Goal: Information Seeking & Learning: Learn about a topic

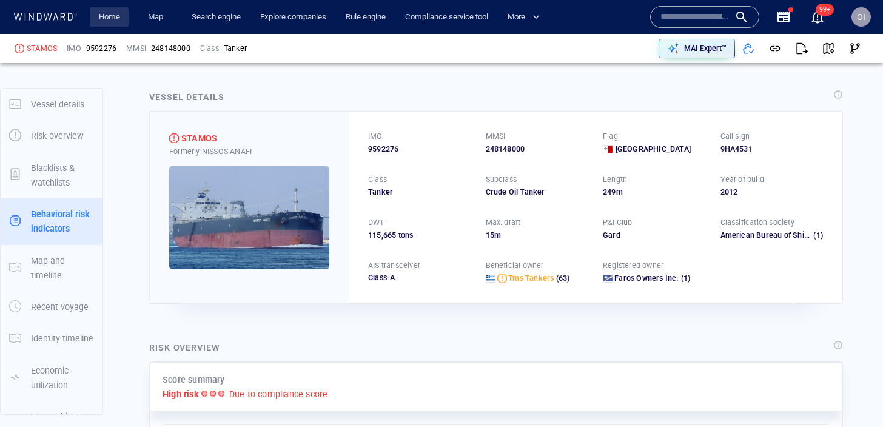
scroll to position [110, 0]
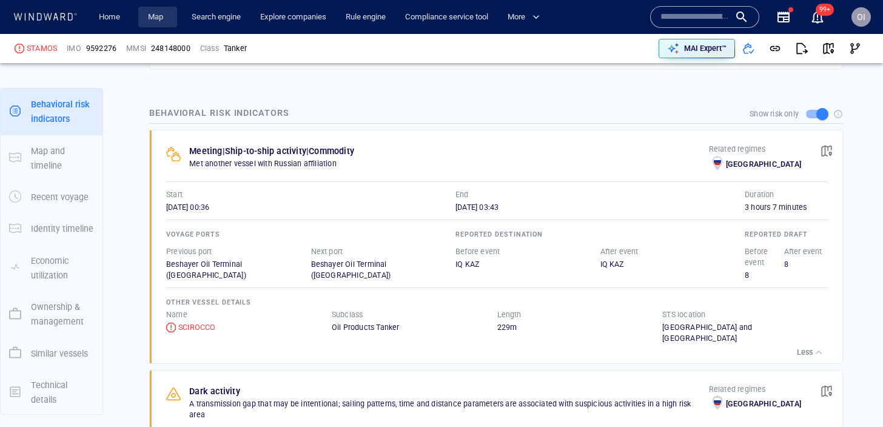
click at [154, 15] on link "Map" at bounding box center [157, 17] width 29 height 21
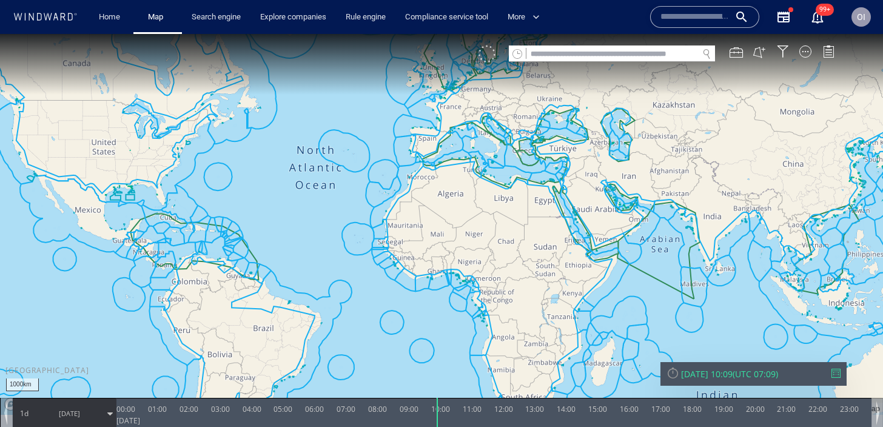
click at [494, 53] on div at bounding box center [486, 53] width 17 height 17
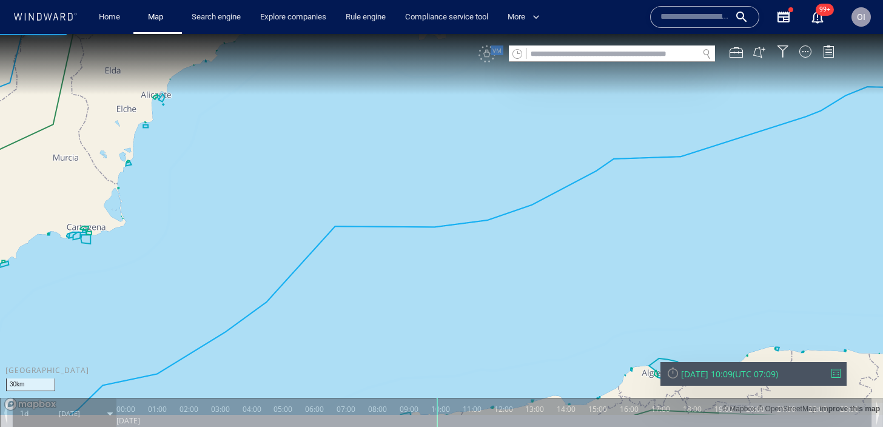
drag, startPoint x: 447, startPoint y: 153, endPoint x: 452, endPoint y: 316, distance: 163.8
click at [452, 316] on canvas "Map" at bounding box center [441, 224] width 883 height 381
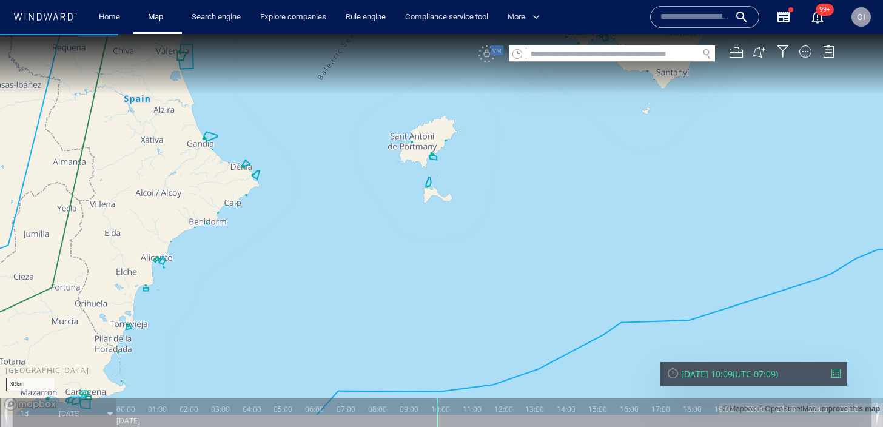
click at [489, 61] on div "VM" at bounding box center [662, 53] width 368 height 17
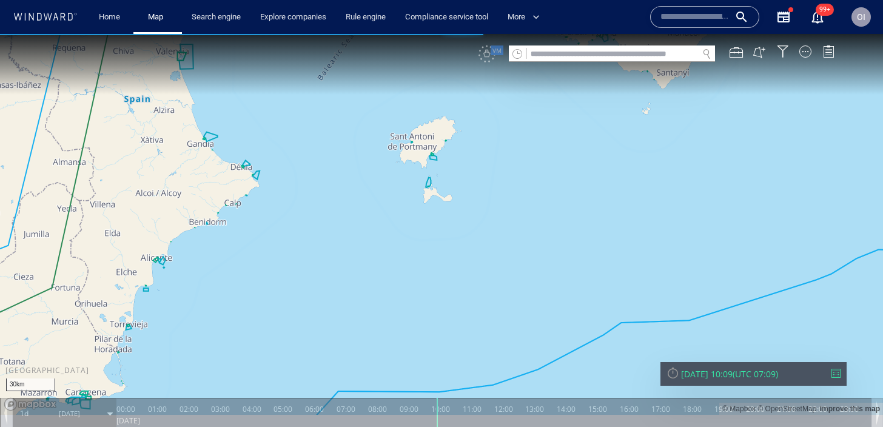
click at [487, 63] on canvas "Map" at bounding box center [441, 224] width 883 height 381
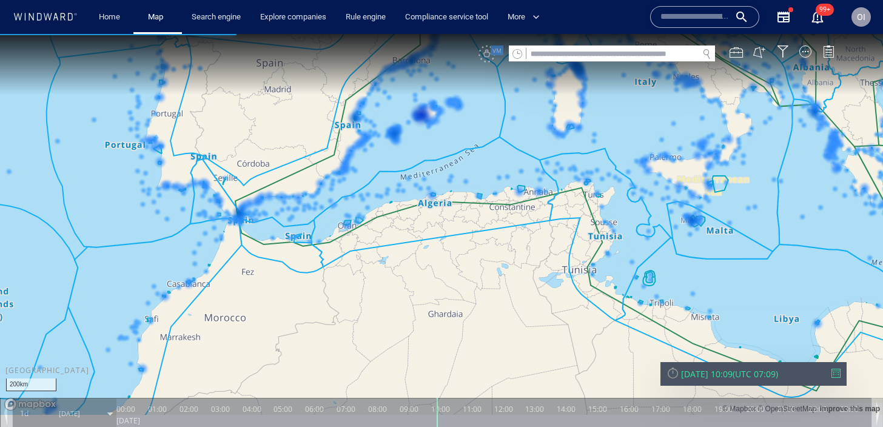
drag, startPoint x: 366, startPoint y: 141, endPoint x: 573, endPoint y: 141, distance: 207.3
click at [573, 141] on canvas "Map" at bounding box center [441, 224] width 883 height 381
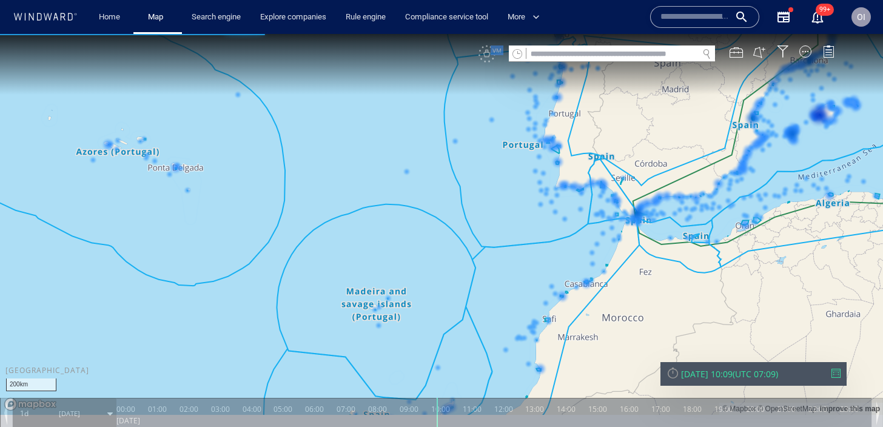
drag, startPoint x: 388, startPoint y: 206, endPoint x: 595, endPoint y: 206, distance: 207.3
click at [595, 206] on canvas "Map" at bounding box center [441, 224] width 883 height 381
drag, startPoint x: 689, startPoint y: 225, endPoint x: 783, endPoint y: 229, distance: 93.4
click at [783, 229] on canvas "Map" at bounding box center [441, 224] width 883 height 381
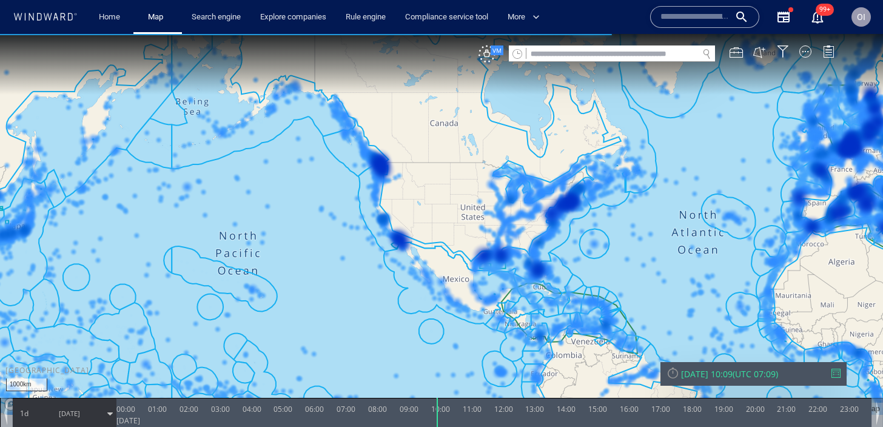
click at [498, 64] on canvas "Map" at bounding box center [441, 224] width 883 height 381
click at [488, 64] on canvas "Map" at bounding box center [441, 224] width 883 height 381
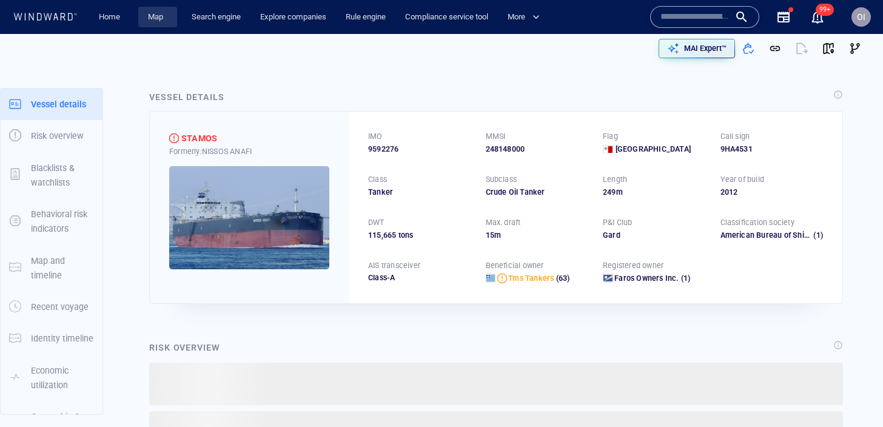
click at [140, 13] on span "Map" at bounding box center [157, 17] width 39 height 21
click at [158, 18] on link "Map" at bounding box center [157, 17] width 29 height 21
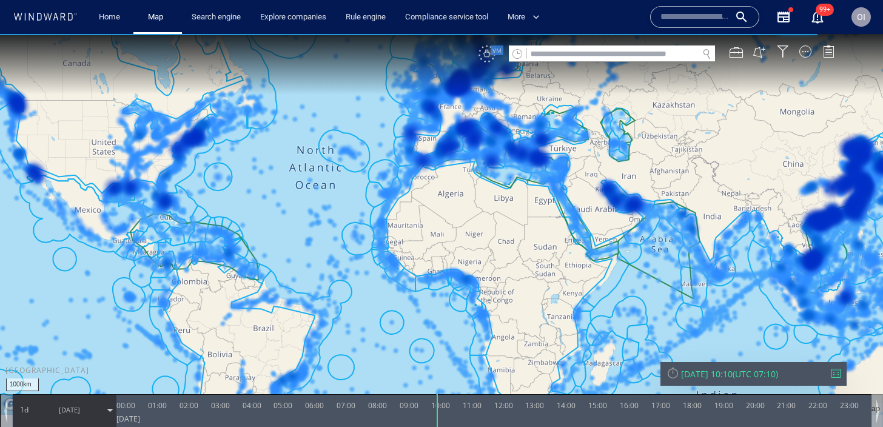
click at [485, 62] on div "VM" at bounding box center [486, 53] width 17 height 17
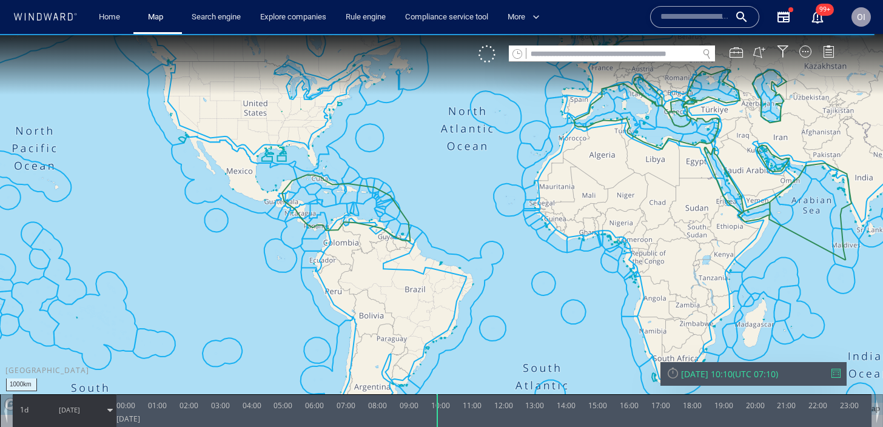
drag, startPoint x: 376, startPoint y: 260, endPoint x: 620, endPoint y: 158, distance: 263.6
click at [620, 158] on canvas "Map" at bounding box center [441, 224] width 883 height 381
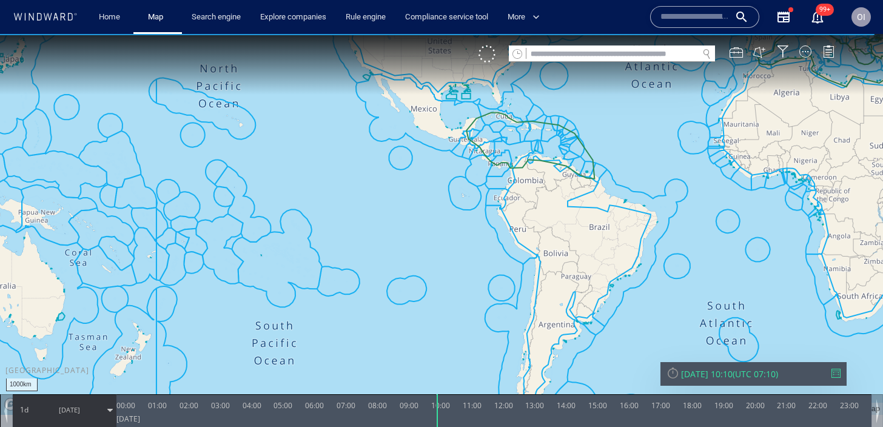
click at [684, 16] on input "text" at bounding box center [694, 17] width 69 height 18
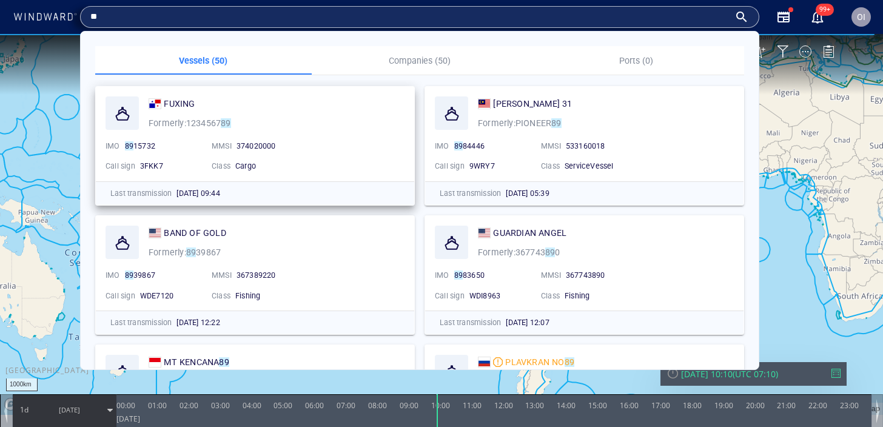
type input "**"
click at [237, 113] on div "FUXING Formerly: 1234567 89" at bounding box center [276, 113] width 261 height 39
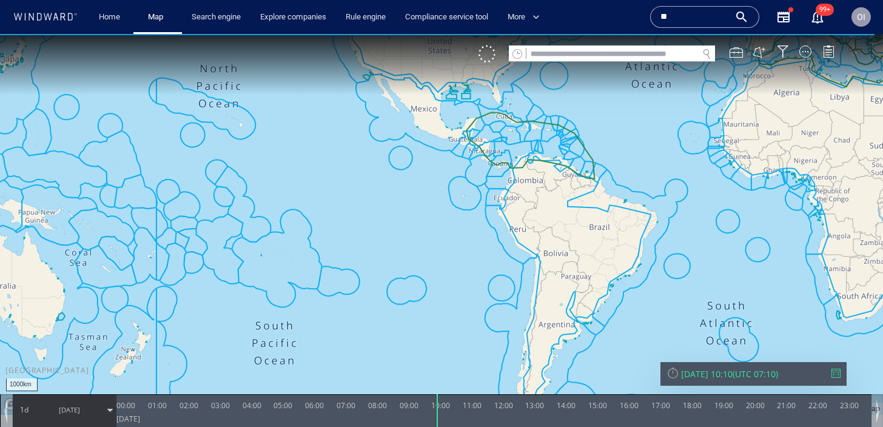
click at [72, 75] on canvas "Map" at bounding box center [441, 224] width 883 height 381
click at [573, 51] on input "text" at bounding box center [612, 54] width 172 height 16
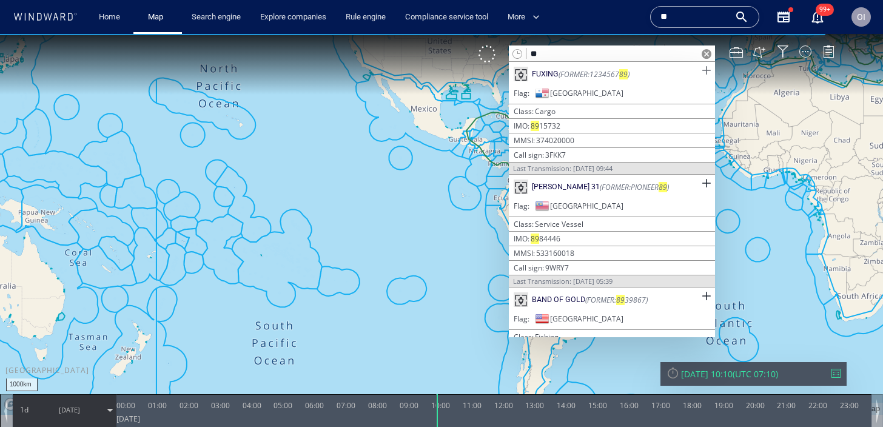
type input "**"
click at [701, 70] on span at bounding box center [705, 70] width 15 height 15
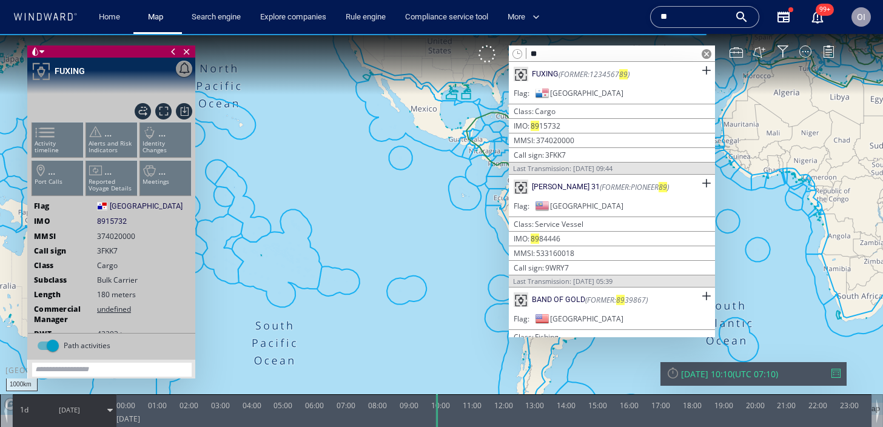
click at [707, 53] on span at bounding box center [706, 54] width 10 height 10
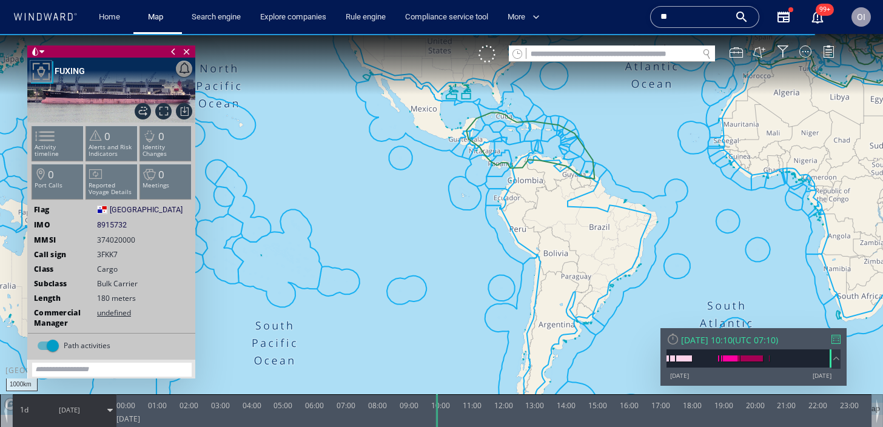
drag, startPoint x: 329, startPoint y: 252, endPoint x: 545, endPoint y: 252, distance: 216.4
click at [545, 252] on canvas "Map" at bounding box center [441, 224] width 883 height 381
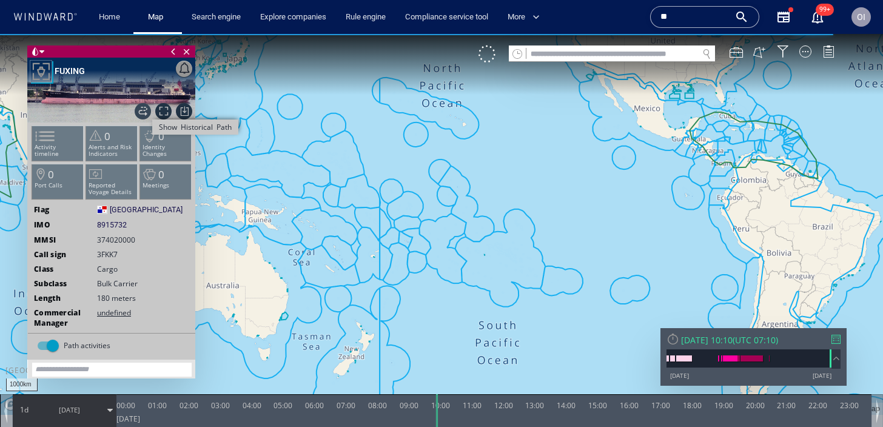
click at [144, 112] on span "Show Historical Path" at bounding box center [143, 111] width 16 height 16
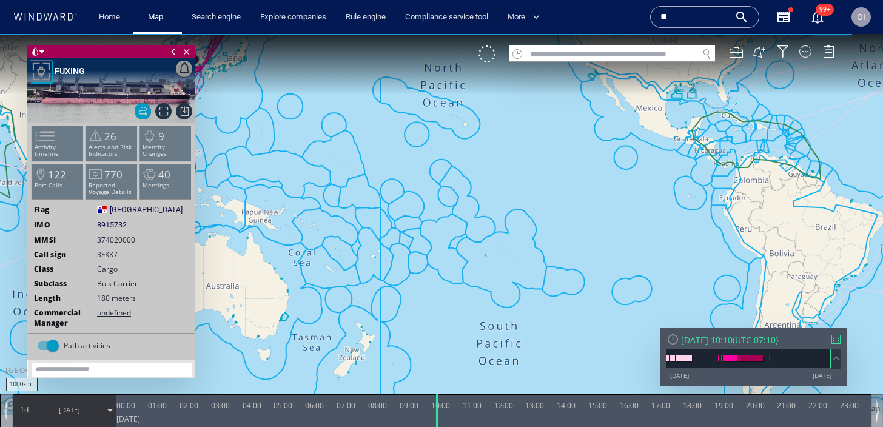
drag, startPoint x: 391, startPoint y: 283, endPoint x: 390, endPoint y: 132, distance: 150.4
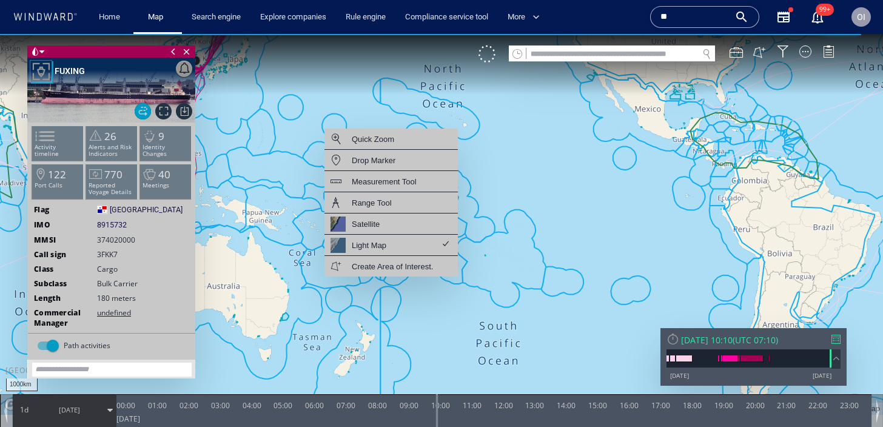
click at [521, 104] on canvas "Map" at bounding box center [441, 224] width 883 height 381
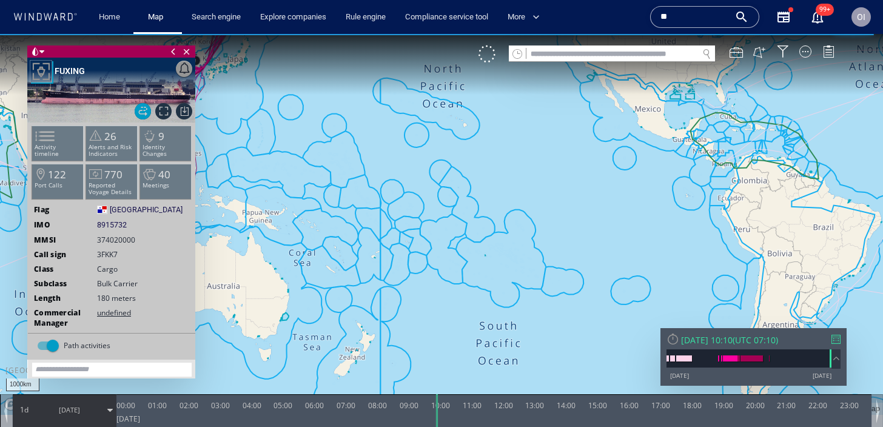
drag, startPoint x: 394, startPoint y: 118, endPoint x: 701, endPoint y: 232, distance: 327.2
click at [701, 232] on canvas "Map" at bounding box center [441, 224] width 883 height 381
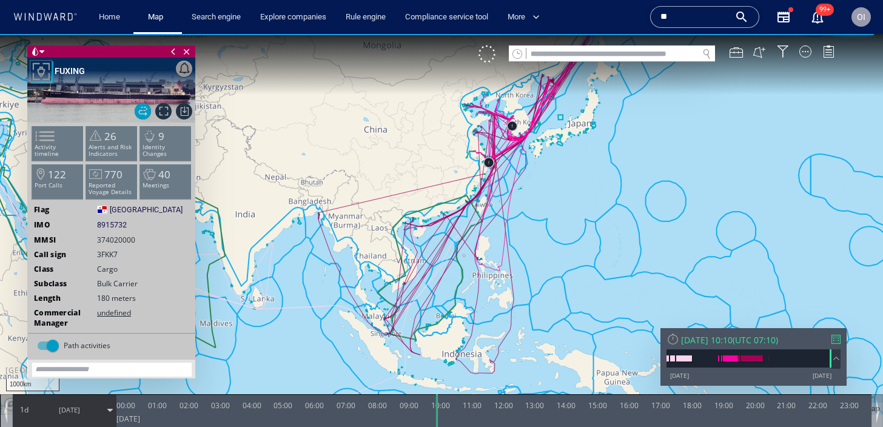
click at [129, 111] on img at bounding box center [111, 90] width 168 height 65
click at [138, 111] on span "Hide Historical Path" at bounding box center [143, 111] width 16 height 16
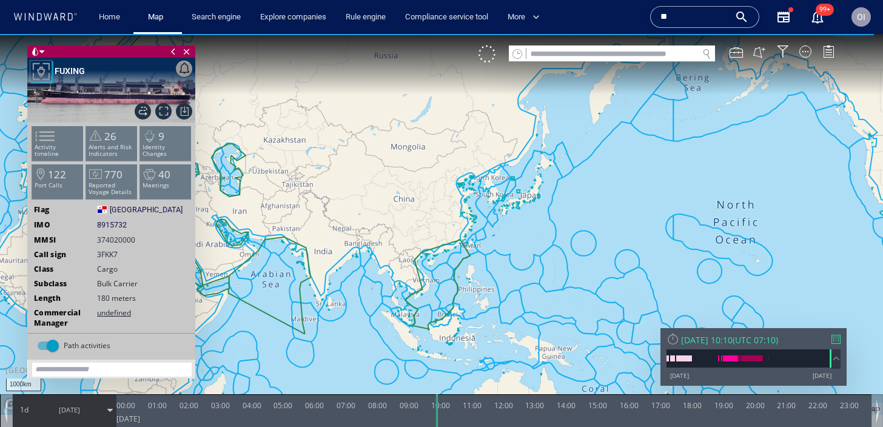
drag, startPoint x: 495, startPoint y: 279, endPoint x: 497, endPoint y: 147, distance: 131.6
click at [497, 147] on canvas "Map" at bounding box center [441, 224] width 883 height 381
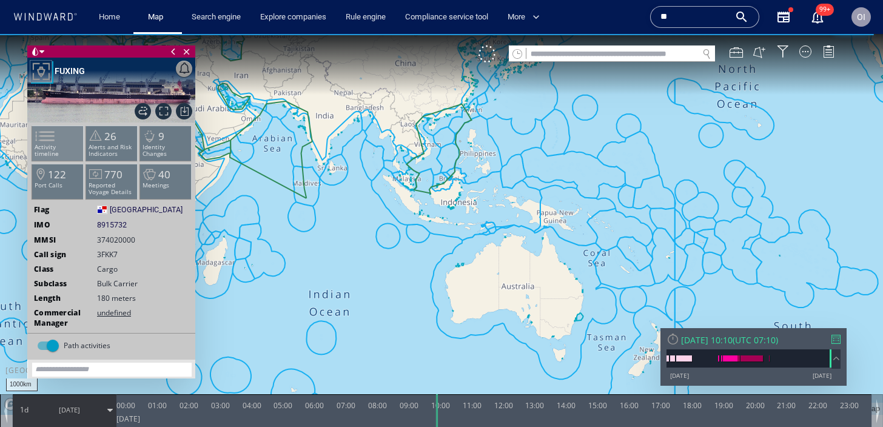
click at [47, 138] on span at bounding box center [37, 136] width 18 height 18
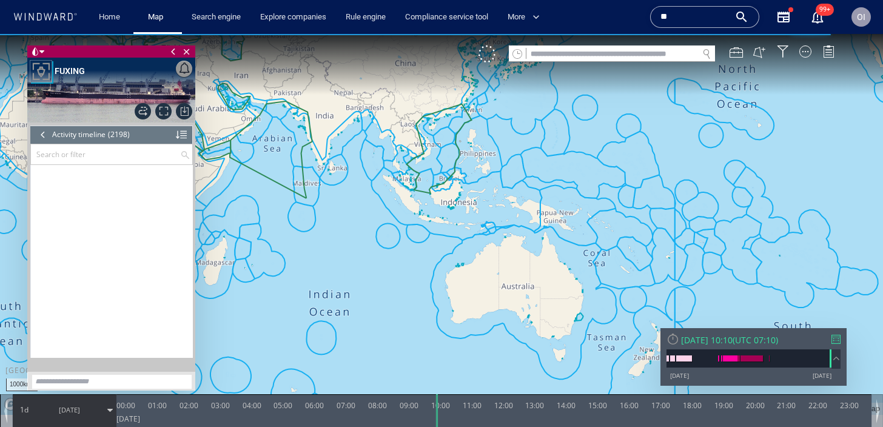
scroll to position [73095, 0]
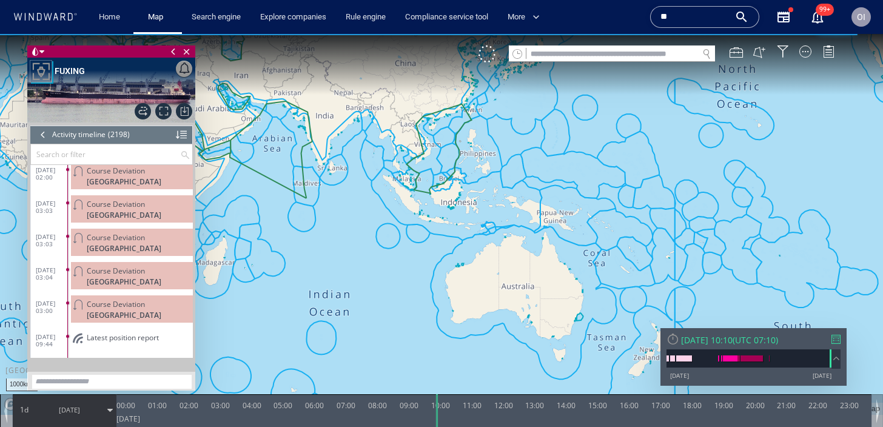
click at [128, 309] on span "Course Deviation" at bounding box center [116, 303] width 58 height 9
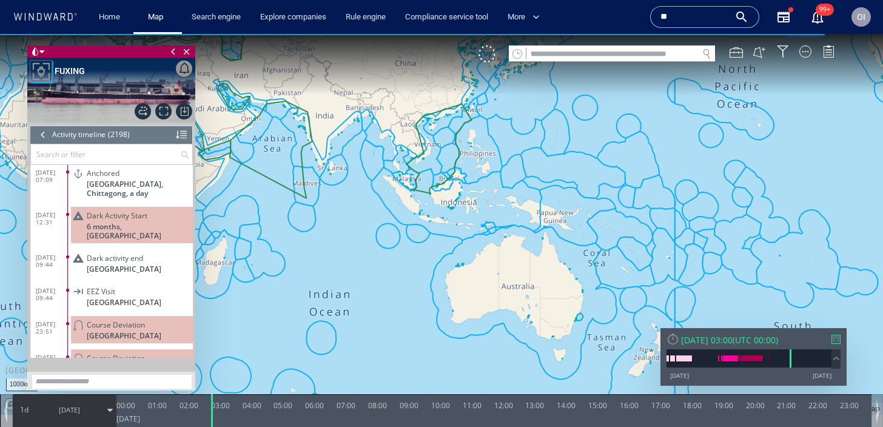
scroll to position [72879, 0]
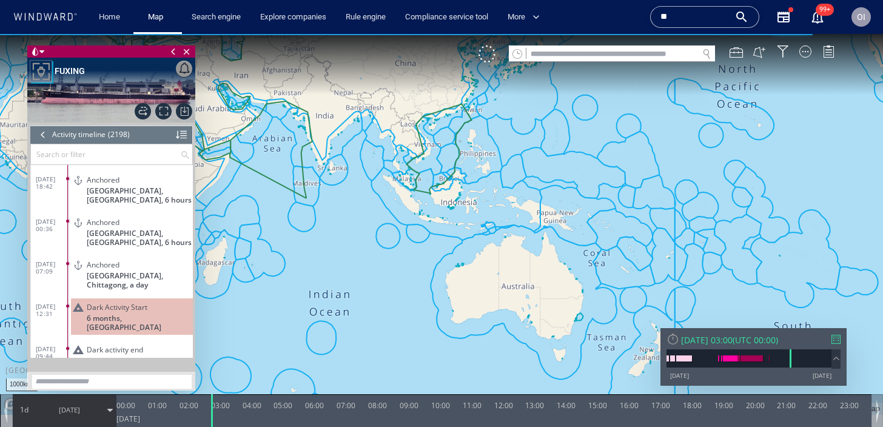
click at [151, 229] on span "[GEOGRAPHIC_DATA], [GEOGRAPHIC_DATA], 6 hours" at bounding box center [140, 238] width 106 height 18
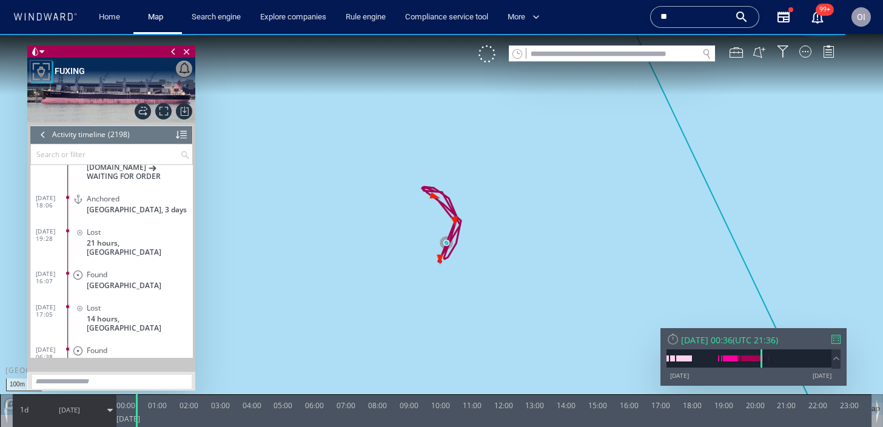
scroll to position [72207, 0]
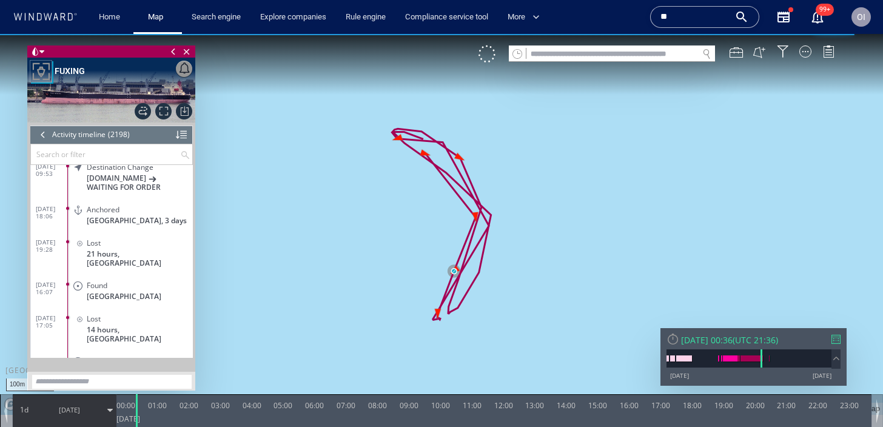
click at [113, 245] on div "Lost" at bounding box center [137, 242] width 101 height 9
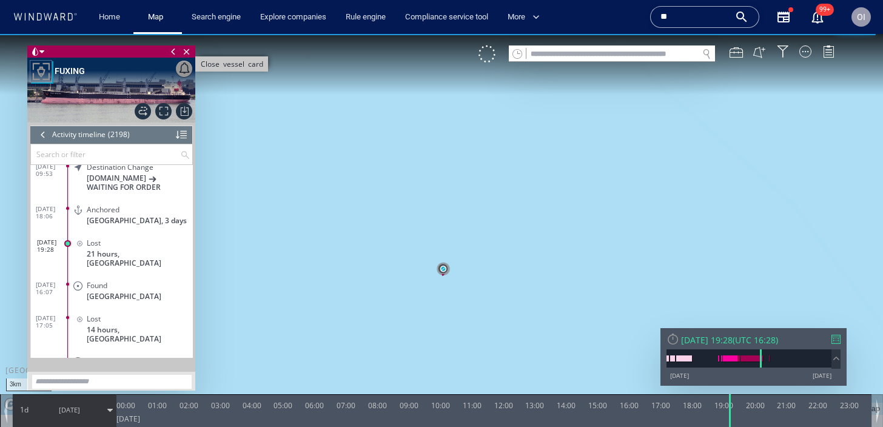
click at [184, 51] on span "Close vessel card" at bounding box center [186, 51] width 13 height 12
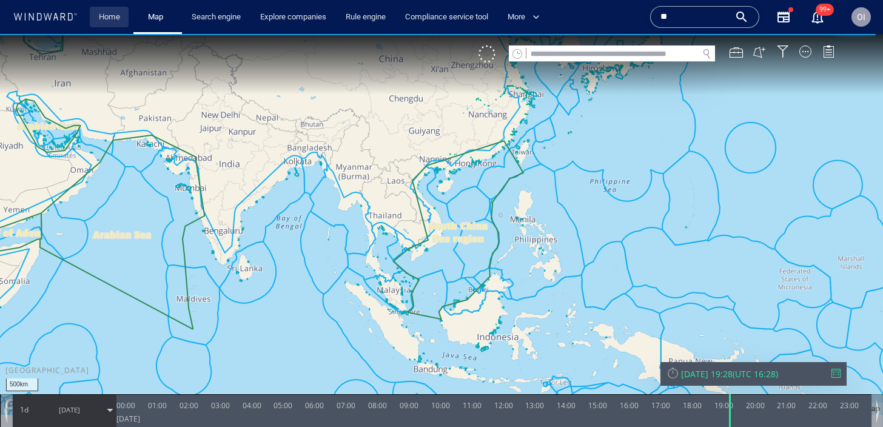
click at [108, 18] on link "Home" at bounding box center [109, 17] width 31 height 21
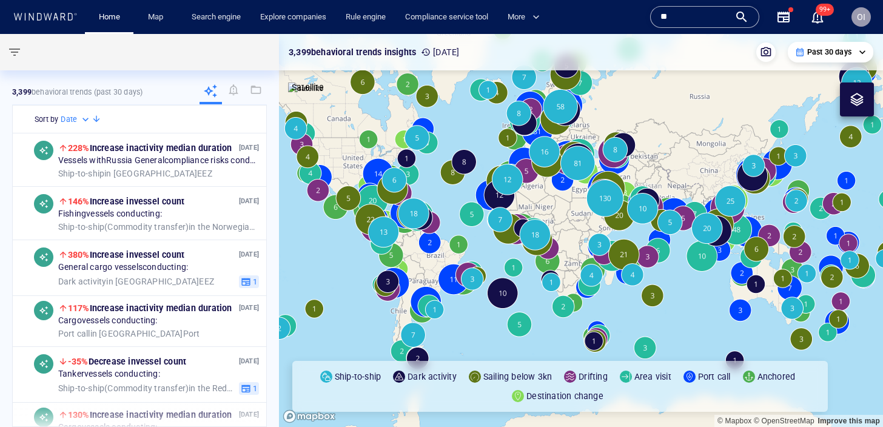
drag, startPoint x: 471, startPoint y: 222, endPoint x: 476, endPoint y: 229, distance: 8.6
click at [476, 229] on canvas "Map" at bounding box center [581, 230] width 604 height 393
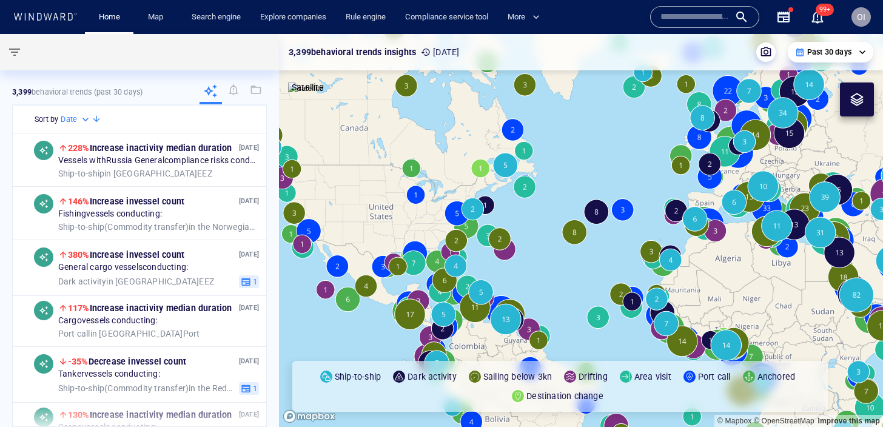
click at [692, 25] on input "text" at bounding box center [694, 17] width 69 height 18
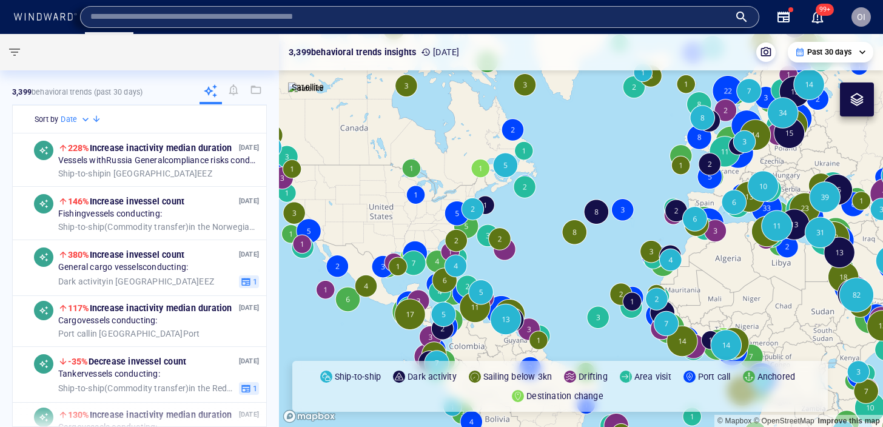
paste input "*******"
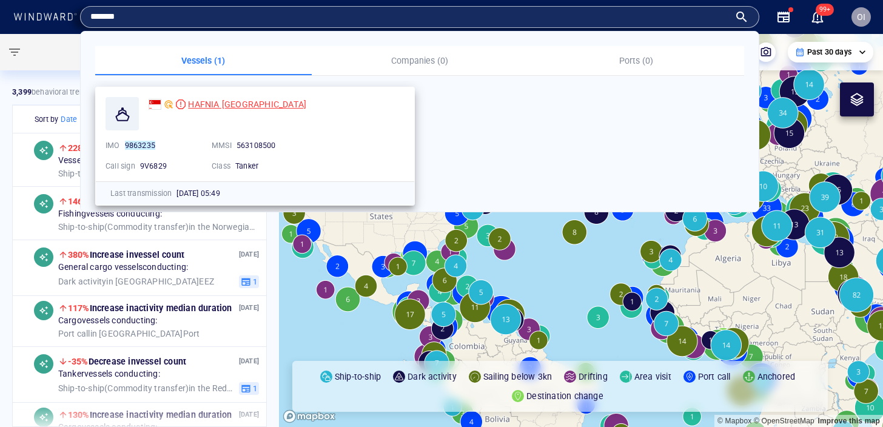
type input "*******"
click at [241, 104] on span "HAFNIA NANJING" at bounding box center [247, 104] width 118 height 10
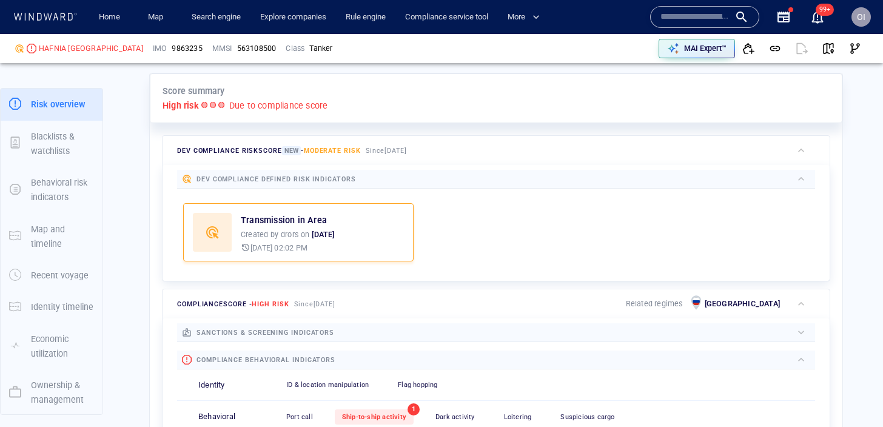
scroll to position [510, 0]
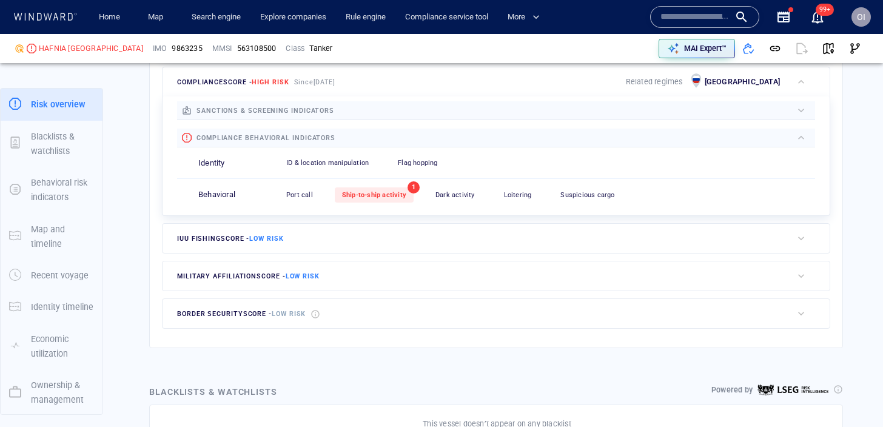
click at [363, 204] on div "Port call 0 Ship-to-ship activity 1 Dark activity 0 Loitering 0 Suspicious carg…" at bounding box center [547, 195] width 536 height 30
click at [364, 194] on span "Ship-to-ship activity" at bounding box center [374, 195] width 64 height 8
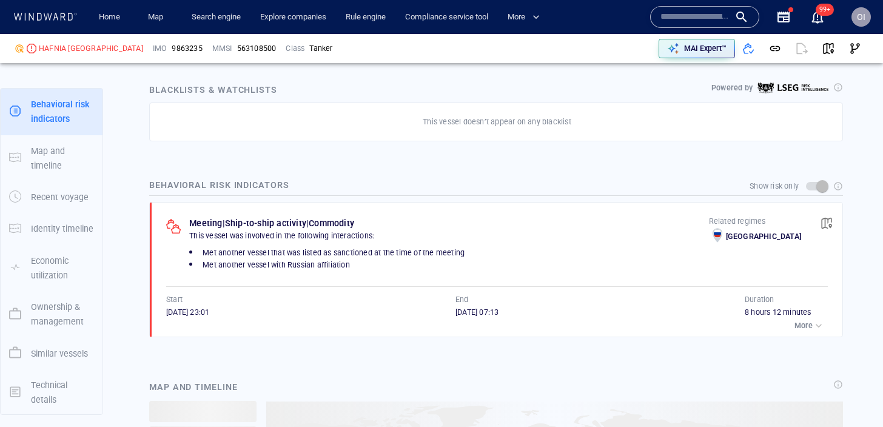
scroll to position [827, 0]
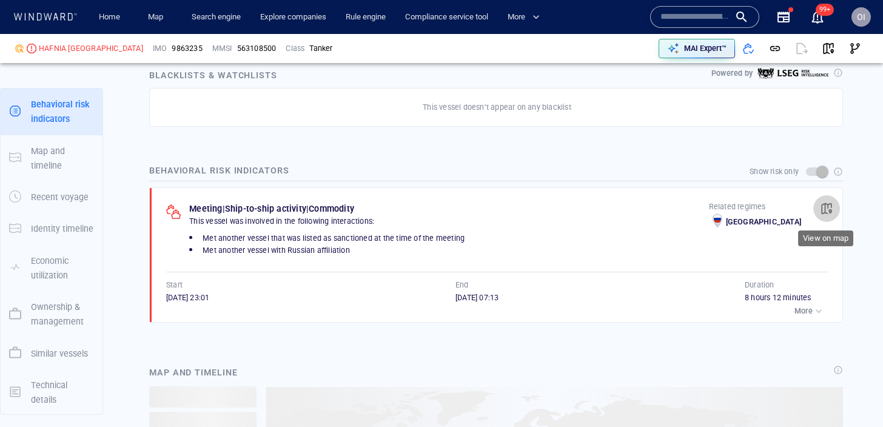
click at [828, 206] on span "button" at bounding box center [826, 208] width 12 height 12
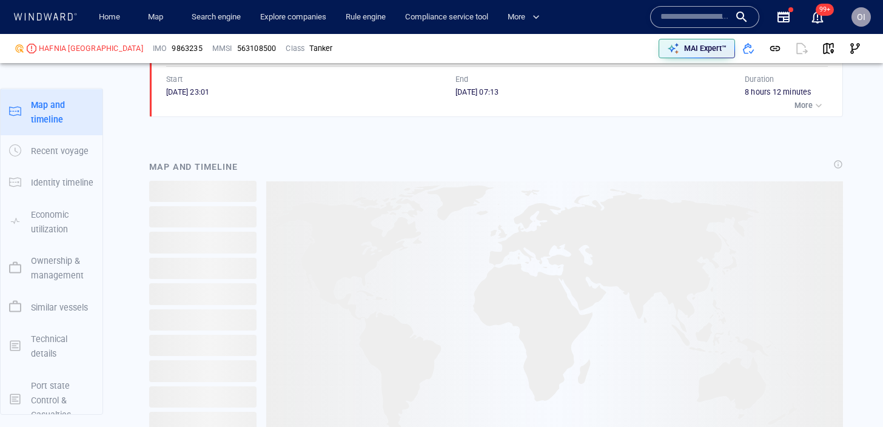
scroll to position [19205, 0]
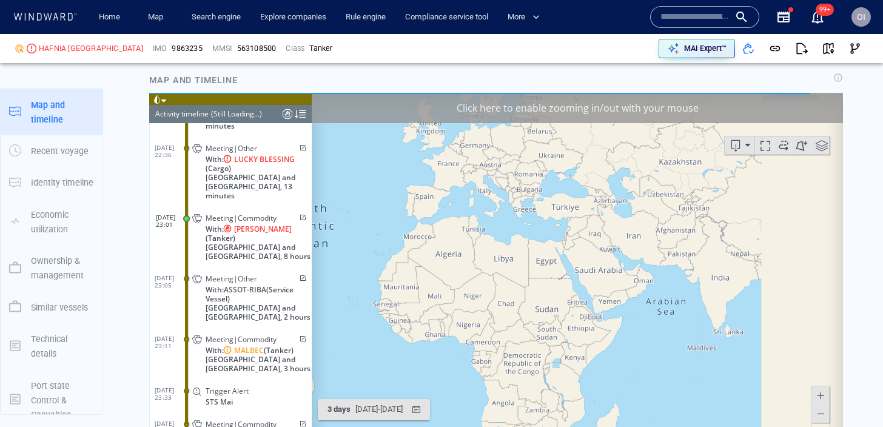
scroll to position [1120, 0]
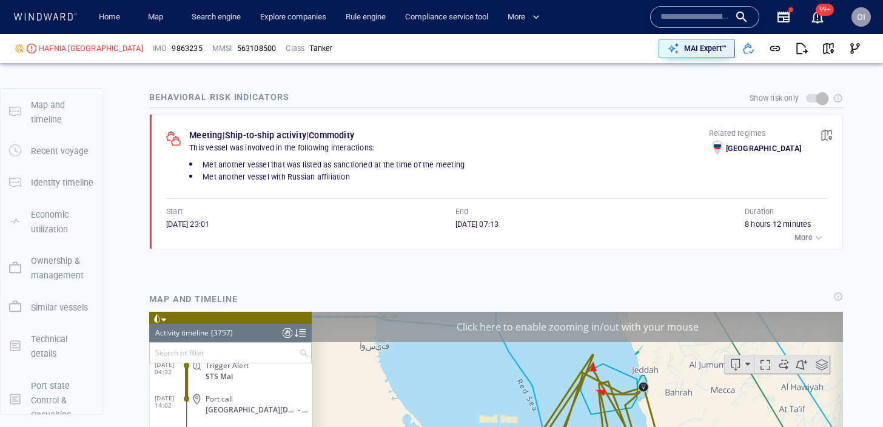
scroll to position [875, 0]
